Goal: Information Seeking & Learning: Learn about a topic

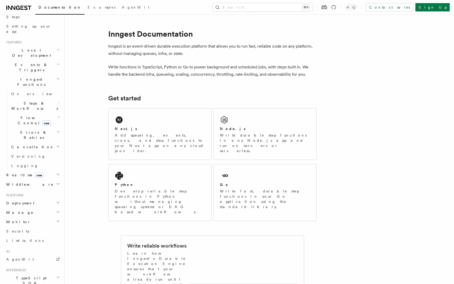
scroll to position [132, 0]
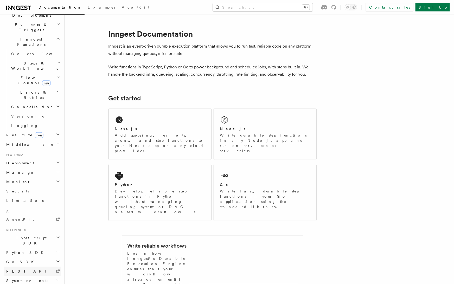
click at [26, 267] on link "REST API" at bounding box center [32, 271] width 57 height 9
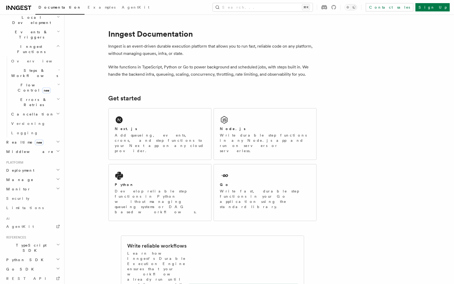
scroll to position [124, 0]
click at [59, 169] on icon "button" at bounding box center [58, 171] width 4 height 4
click at [26, 269] on span "Self hosting" at bounding box center [30, 271] width 38 height 4
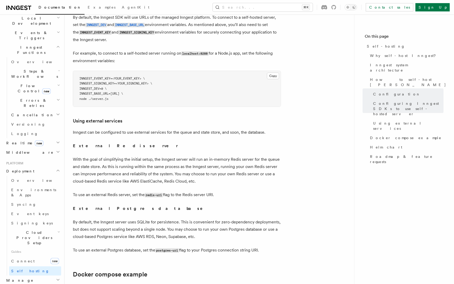
scroll to position [1150, 0]
drag, startPoint x: 116, startPoint y: 167, endPoint x: 208, endPoint y: 166, distance: 92.6
click at [208, 166] on p "With the goal of simplifying the initial setup, the Inngest server will run an …" at bounding box center [177, 169] width 208 height 29
click at [208, 168] on p "With the goal of simplifying the initial setup, the Inngest server will run an …" at bounding box center [177, 169] width 208 height 29
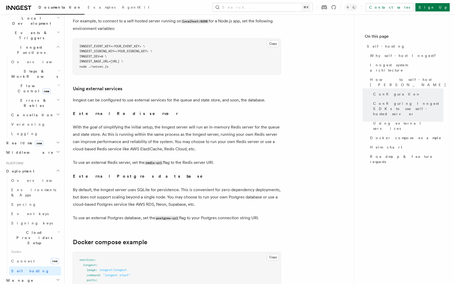
scroll to position [1187, 0]
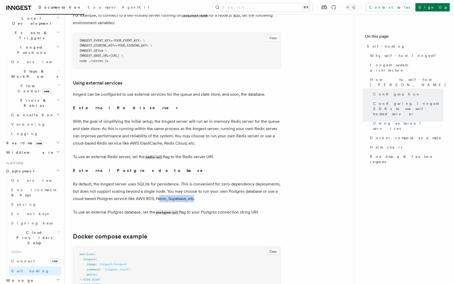
drag, startPoint x: 159, startPoint y: 186, endPoint x: 194, endPoint y: 184, distance: 34.9
click at [194, 184] on p "By default, the Inngest server uses SQLite for persistence. This is convenient …" at bounding box center [177, 192] width 208 height 22
click at [198, 184] on p "By default, the Inngest server uses SQLite for persistence. This is convenient …" at bounding box center [177, 192] width 208 height 22
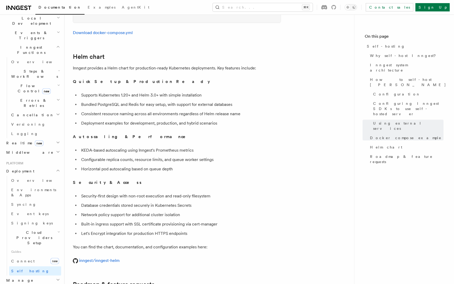
scroll to position [1750, 0]
